Goal: Check status: Check status

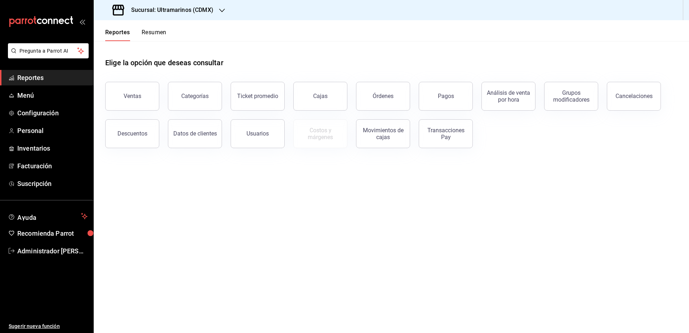
drag, startPoint x: 406, startPoint y: 88, endPoint x: 423, endPoint y: 85, distance: 17.5
click at [406, 88] on button "Órdenes" at bounding box center [383, 96] width 54 height 29
click at [465, 98] on button "Pagos" at bounding box center [445, 96] width 54 height 29
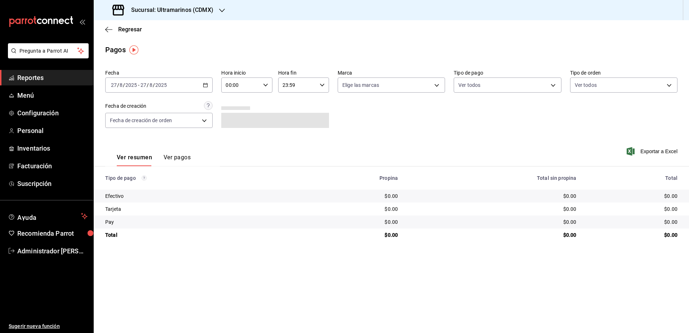
click at [171, 82] on div "[DATE] [DATE] - [DATE] [DATE]" at bounding box center [158, 84] width 107 height 15
click at [142, 185] on span "Rango de fechas" at bounding box center [139, 188] width 56 height 8
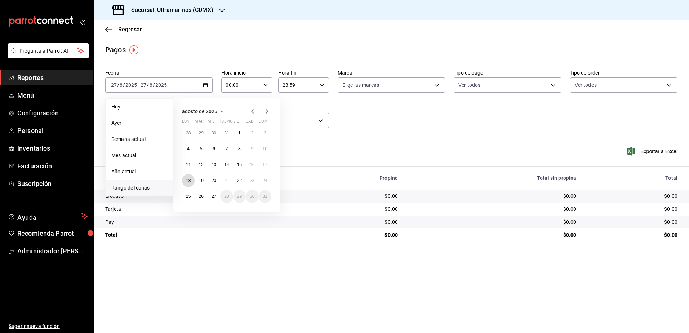
click at [186, 179] on abbr "18" at bounding box center [188, 180] width 5 height 5
click at [266, 178] on button "24" at bounding box center [265, 180] width 13 height 13
